Goal: Information Seeking & Learning: Learn about a topic

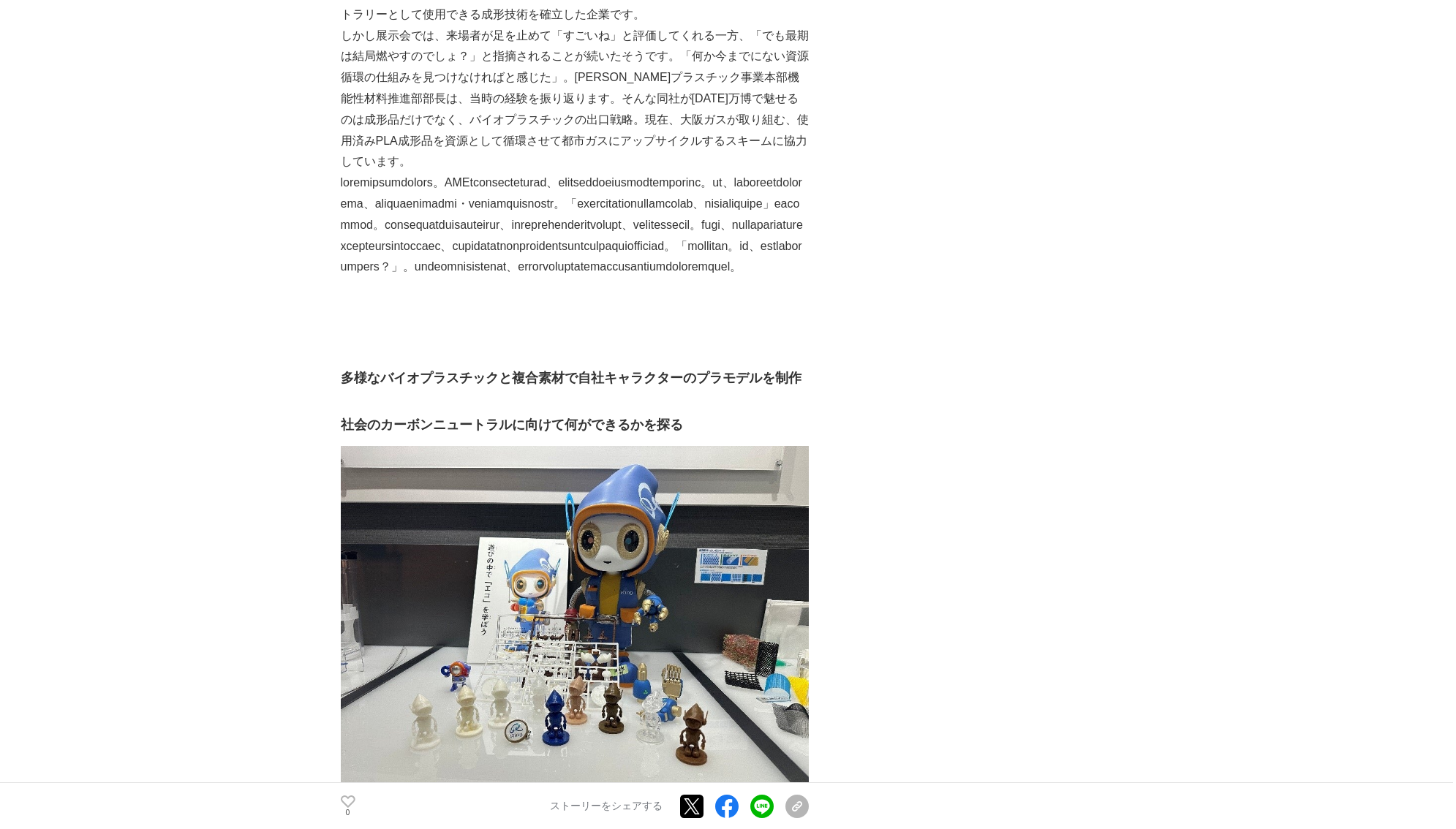
scroll to position [2946, 0]
